Goal: Find specific page/section

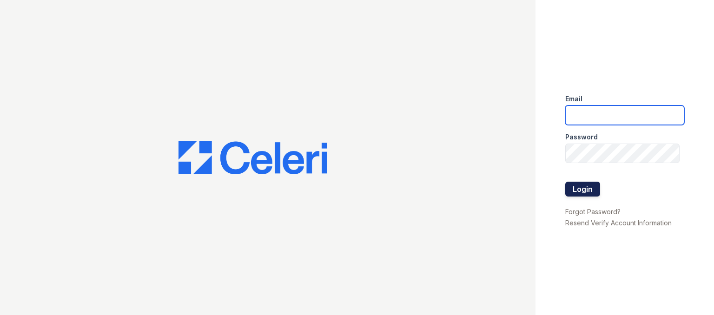
type input "[PERSON_NAME][EMAIL_ADDRESS][DOMAIN_NAME]"
click at [591, 184] on button "Login" at bounding box center [582, 189] width 35 height 15
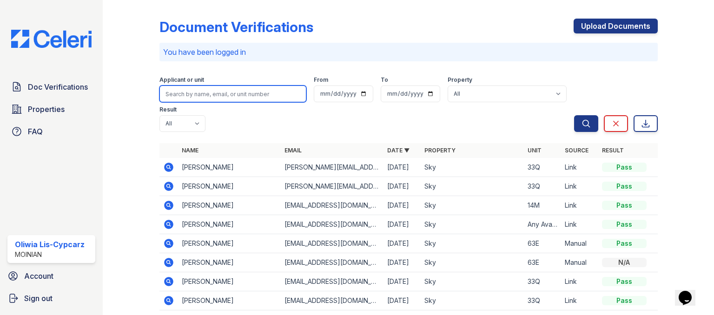
click at [229, 92] on input "search" at bounding box center [232, 94] width 147 height 17
type input "saint hung"
click at [574, 115] on button "Search" at bounding box center [586, 123] width 24 height 17
